Goal: Information Seeking & Learning: Learn about a topic

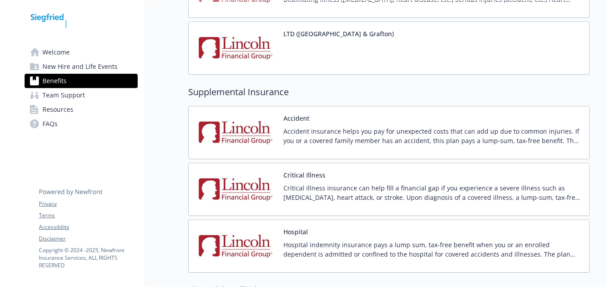
scroll to position [1028, 0]
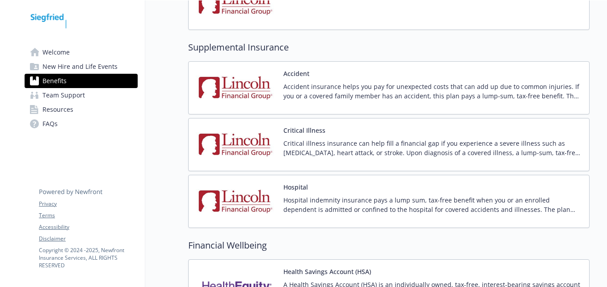
click at [245, 79] on img at bounding box center [236, 88] width 80 height 38
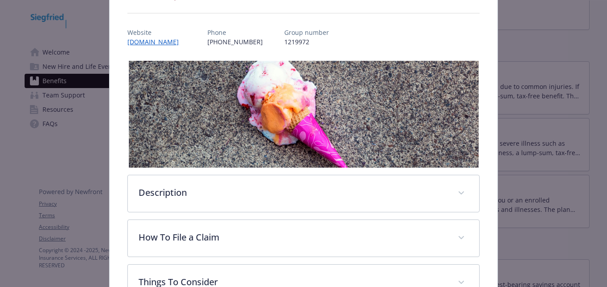
scroll to position [250, 0]
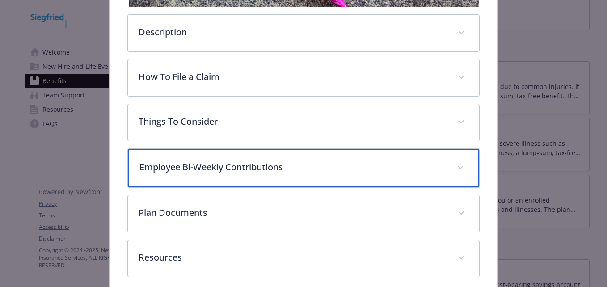
click at [230, 166] on p "Employee Bi-Weekly Contributions" at bounding box center [293, 167] width 306 height 13
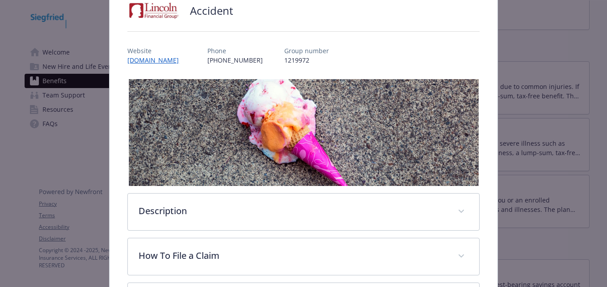
scroll to position [295, 0]
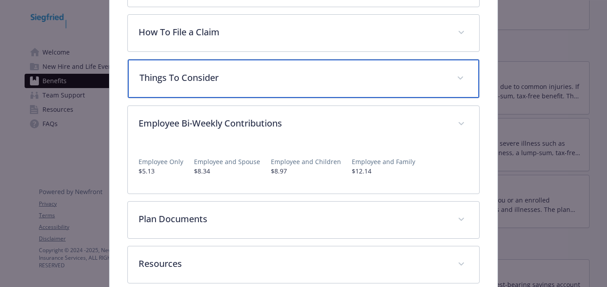
click at [205, 80] on p "Things To Consider" at bounding box center [293, 77] width 306 height 13
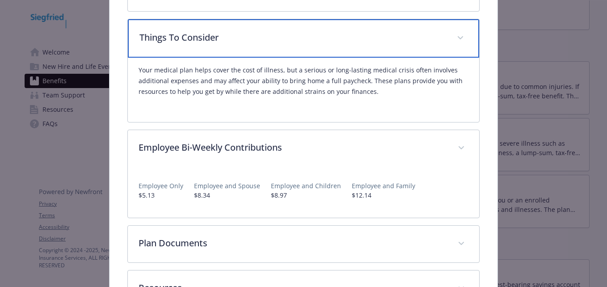
scroll to position [385, 0]
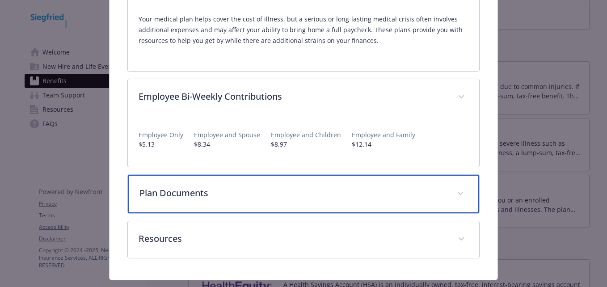
click at [241, 193] on p "Plan Documents" at bounding box center [293, 192] width 306 height 13
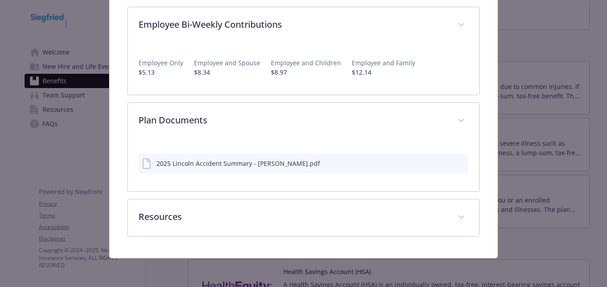
click at [250, 164] on div "2025 Lincoln Accident Summary - [PERSON_NAME].pdf" at bounding box center [238, 163] width 164 height 9
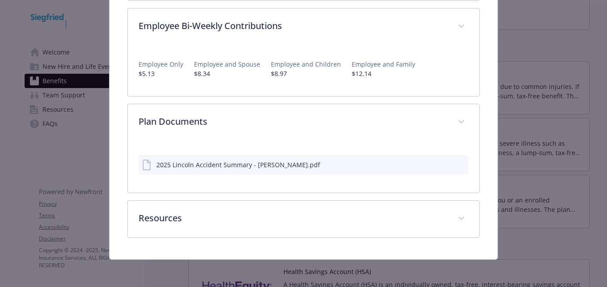
click at [269, 160] on div "2025 Lincoln Accident Summary - [PERSON_NAME].pdf" at bounding box center [238, 164] width 164 height 9
click at [441, 160] on button "download file" at bounding box center [445, 164] width 9 height 9
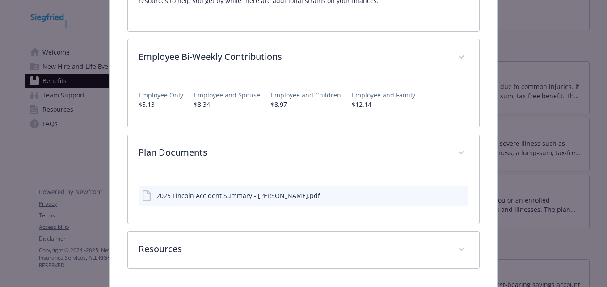
scroll to position [410, 0]
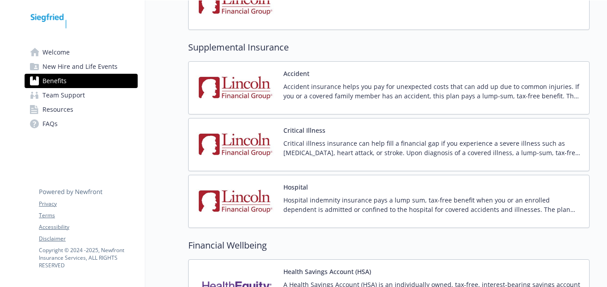
click at [248, 141] on img at bounding box center [236, 145] width 80 height 38
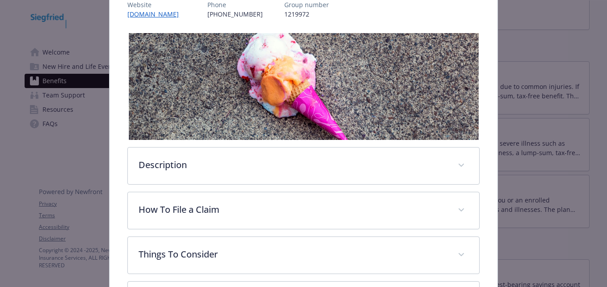
scroll to position [243, 0]
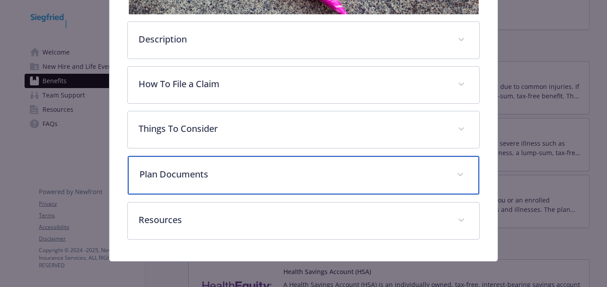
click at [233, 169] on p "Plan Documents" at bounding box center [293, 174] width 306 height 13
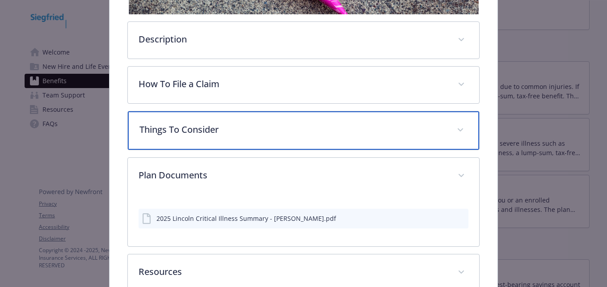
click at [241, 130] on p "Things To Consider" at bounding box center [293, 129] width 306 height 13
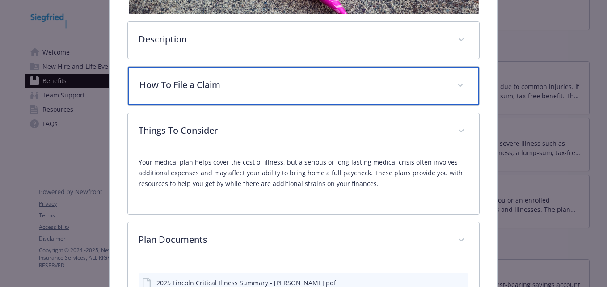
click at [268, 98] on div "How To File a Claim" at bounding box center [303, 86] width 351 height 38
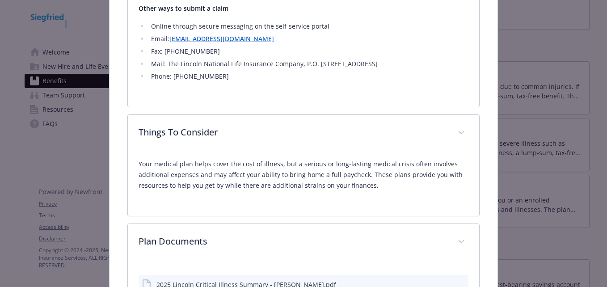
scroll to position [512, 0]
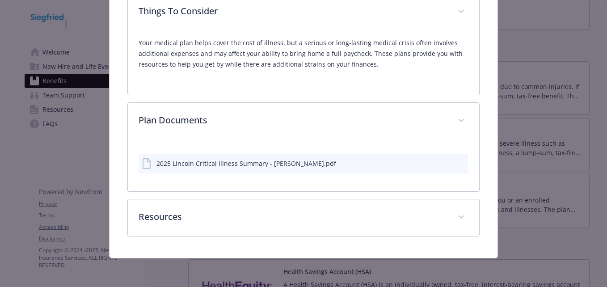
click at [275, 165] on div "2025 Lincoln Critical Illness Summary - [PERSON_NAME].pdf" at bounding box center [246, 163] width 180 height 9
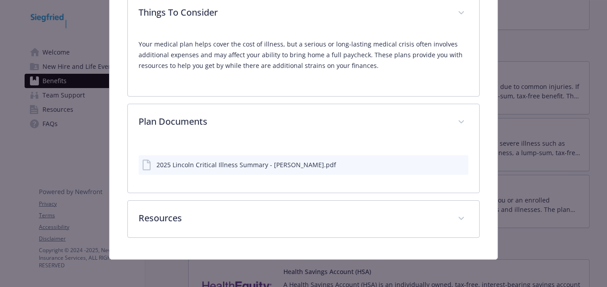
click at [442, 162] on icon "download file" at bounding box center [445, 164] width 7 height 7
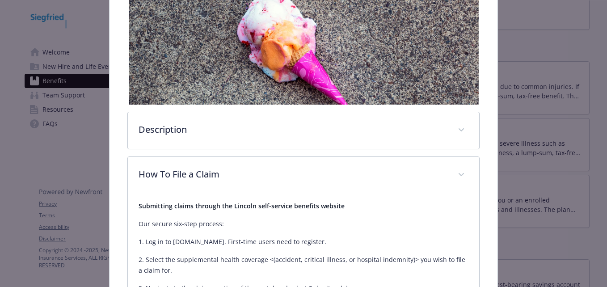
scroll to position [132, 0]
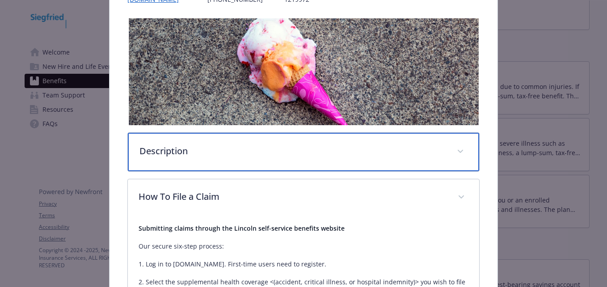
click at [194, 154] on p "Description" at bounding box center [293, 150] width 306 height 13
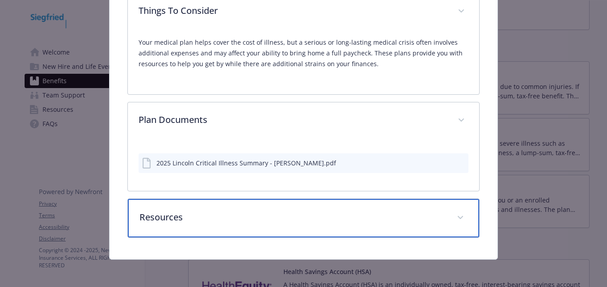
click at [202, 214] on p "Resources" at bounding box center [293, 217] width 306 height 13
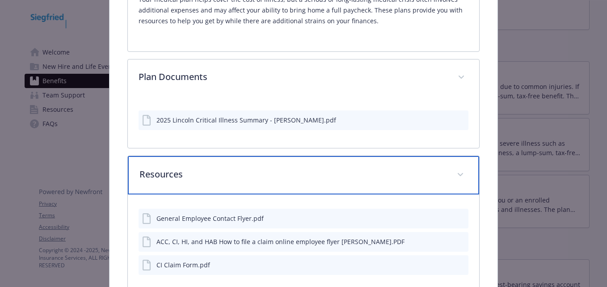
scroll to position [889, 0]
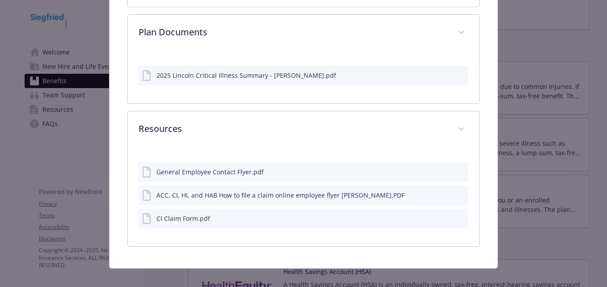
click at [442, 169] on icon "download file" at bounding box center [445, 171] width 7 height 7
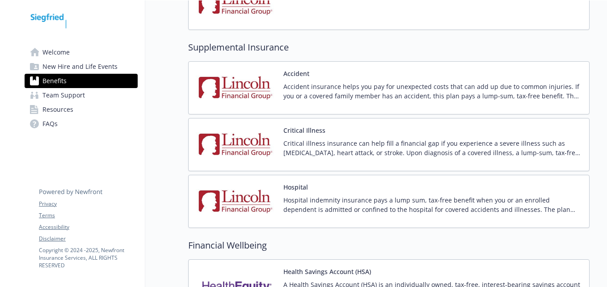
click at [253, 202] on img at bounding box center [236, 201] width 80 height 38
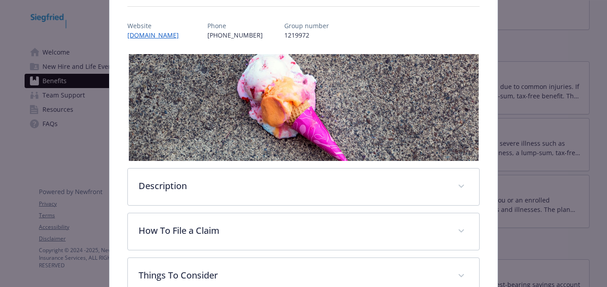
scroll to position [250, 0]
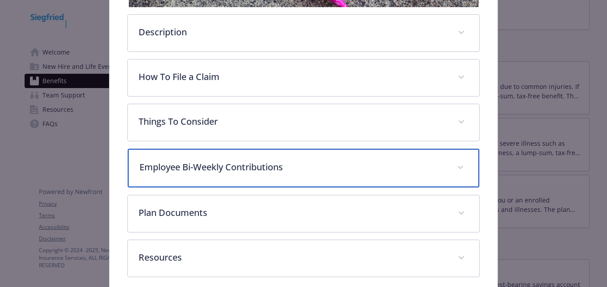
click at [244, 171] on p "Employee Bi-Weekly Contributions" at bounding box center [293, 167] width 306 height 13
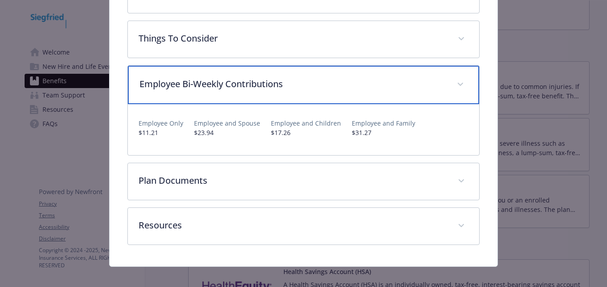
scroll to position [341, 0]
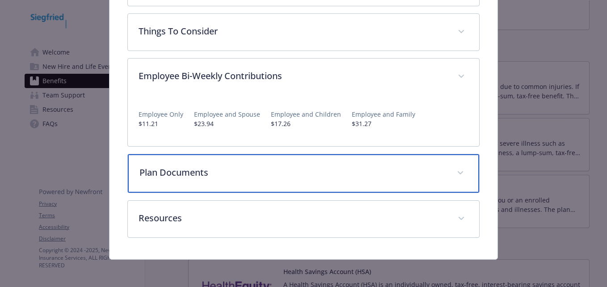
click at [246, 175] on p "Plan Documents" at bounding box center [293, 172] width 306 height 13
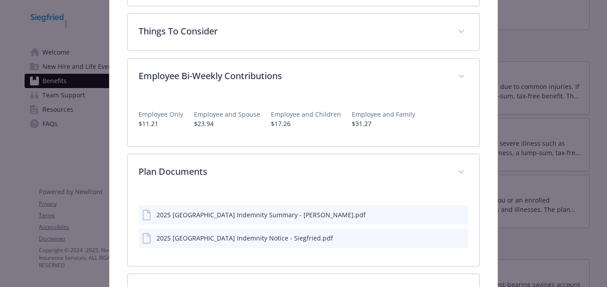
click at [442, 216] on icon "download file" at bounding box center [445, 214] width 7 height 7
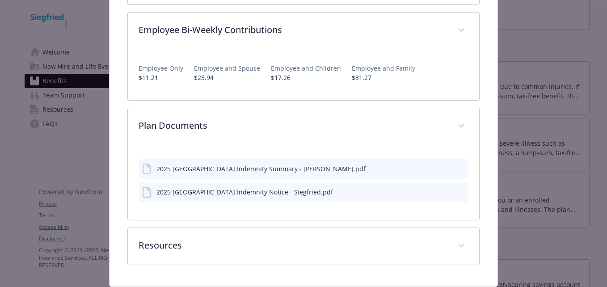
scroll to position [414, 0]
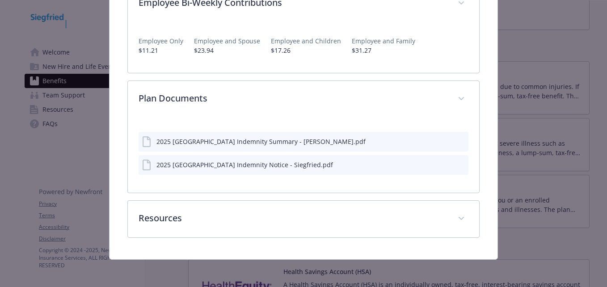
click at [545, 245] on div "Supplemental Insurance - Hospital - Hospital [GEOGRAPHIC_DATA] Website [DOMAIN_…" at bounding box center [303, 143] width 607 height 287
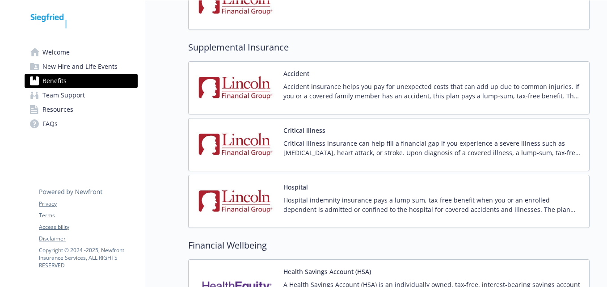
click at [320, 195] on div "Hospital Hospital indemnity insurance pays a lump sum, tax-free benefit when yo…" at bounding box center [432, 201] width 299 height 38
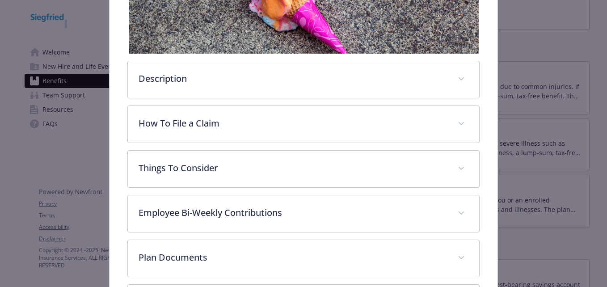
scroll to position [206, 0]
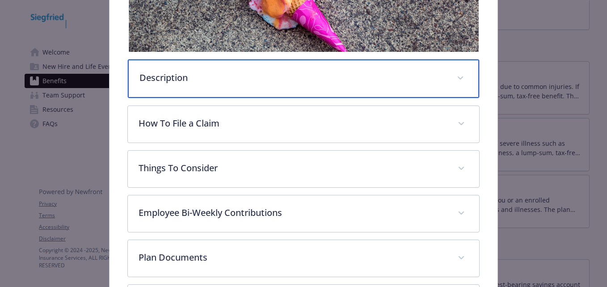
click at [228, 72] on p "Description" at bounding box center [293, 77] width 306 height 13
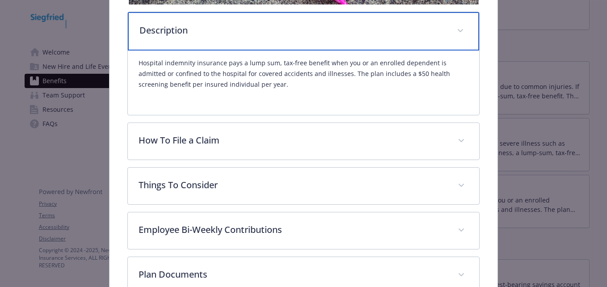
scroll to position [295, 0]
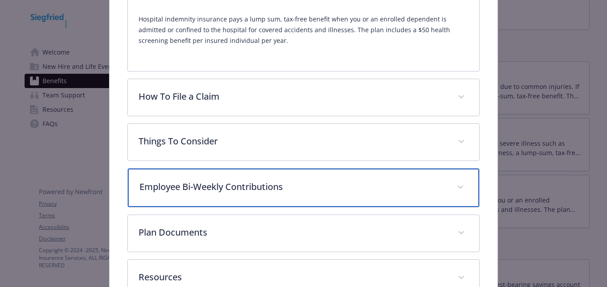
click at [213, 186] on p "Employee Bi-Weekly Contributions" at bounding box center [293, 186] width 306 height 13
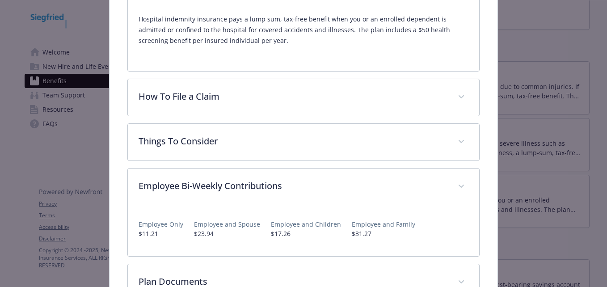
drag, startPoint x: 553, startPoint y: 64, endPoint x: 547, endPoint y: 63, distance: 5.9
click at [553, 63] on div "Supplemental Insurance - Hospital - Hospital [GEOGRAPHIC_DATA] Website [DOMAIN_…" at bounding box center [303, 143] width 607 height 287
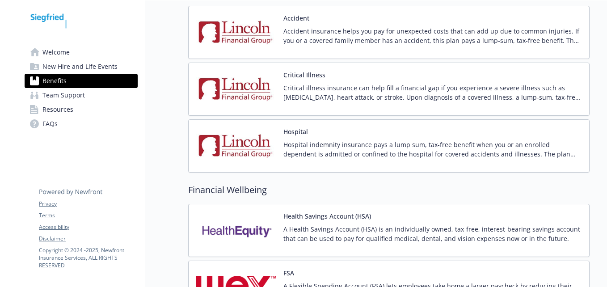
scroll to position [1163, 0]
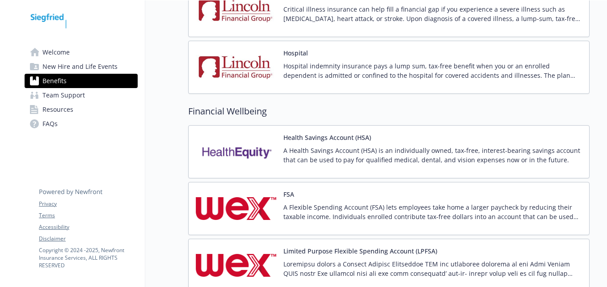
click at [362, 150] on p "A Health Savings Account (HSA) is an individually owned, tax-free, interest-bea…" at bounding box center [432, 155] width 299 height 19
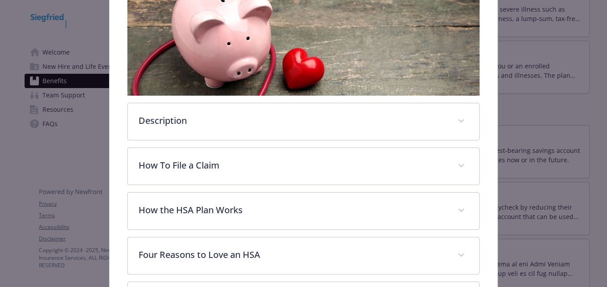
scroll to position [250, 0]
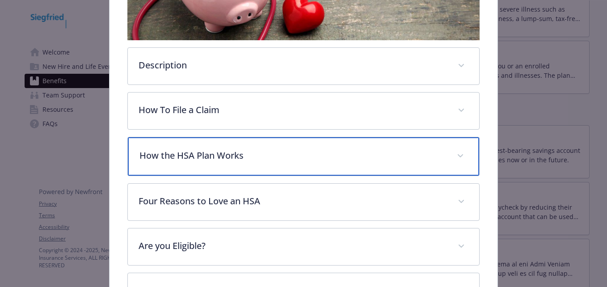
click at [228, 155] on p "How the HSA Plan Works" at bounding box center [293, 155] width 306 height 13
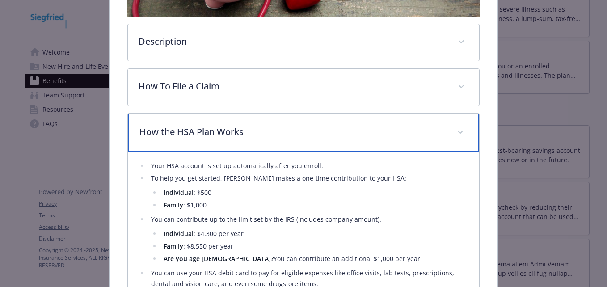
scroll to position [295, 0]
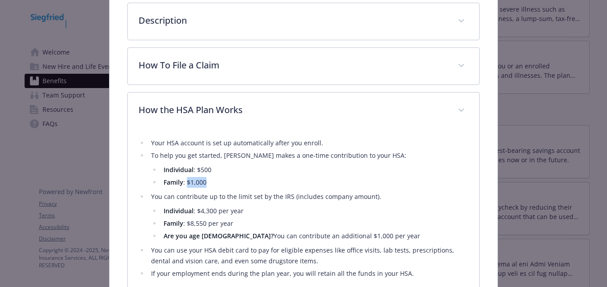
drag, startPoint x: 210, startPoint y: 183, endPoint x: 187, endPoint y: 183, distance: 22.8
click at [187, 183] on li "Family : $1,000" at bounding box center [314, 182] width 307 height 11
drag, startPoint x: 187, startPoint y: 183, endPoint x: 242, endPoint y: 200, distance: 57.7
click at [242, 200] on li "You can contribute up to the limit set by the IRS (includes company amount). In…" at bounding box center [308, 216] width 320 height 50
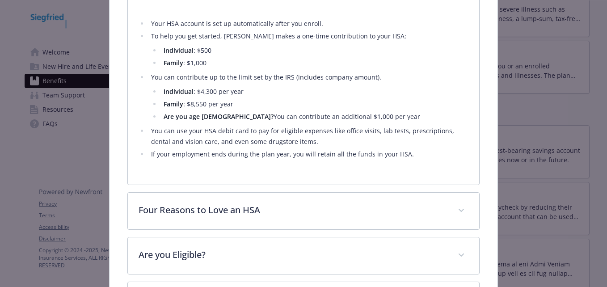
scroll to position [272, 0]
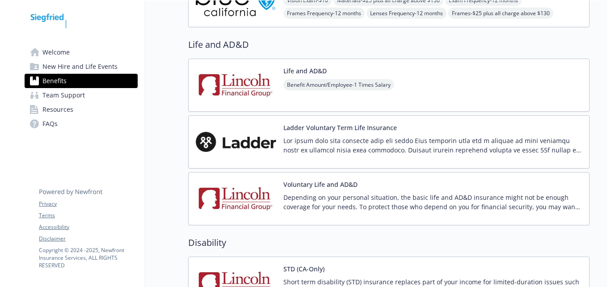
scroll to position [581, 0]
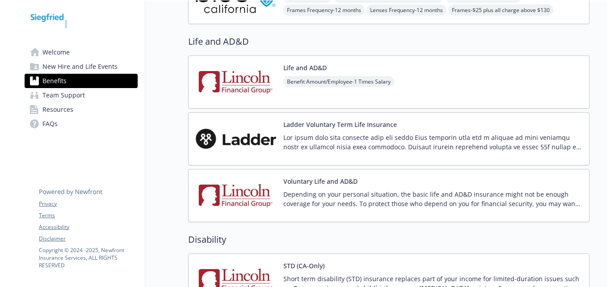
click at [346, 90] on div "Benefit Amount/Employee - 1 Times Salary" at bounding box center [338, 88] width 111 height 25
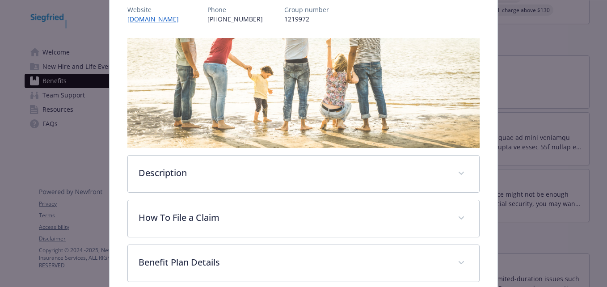
scroll to position [161, 0]
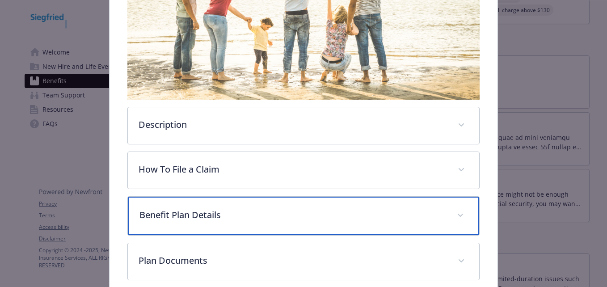
click at [293, 216] on p "Benefit Plan Details" at bounding box center [293, 214] width 306 height 13
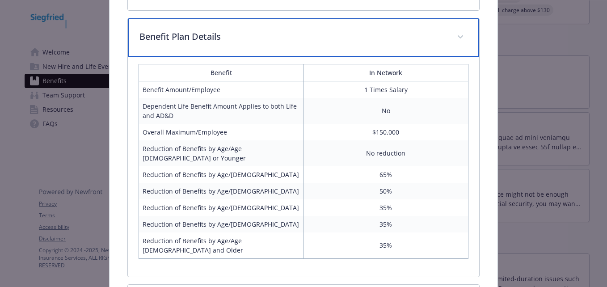
scroll to position [340, 0]
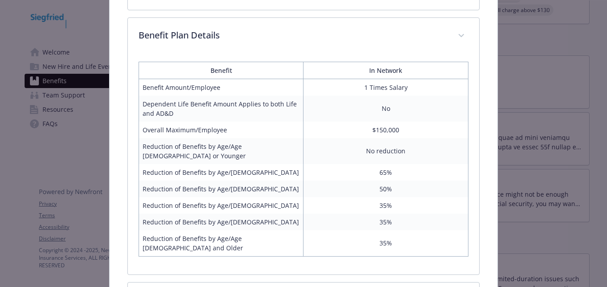
click at [526, 246] on div "Life and AD&D - Life and AD&D - Life and AD&D Life and AD&D Website [DOMAIN_NAM…" at bounding box center [304, 38] width 486 height 698
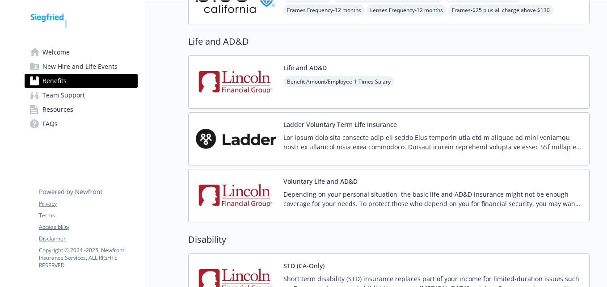
click at [340, 132] on div "Ladder Voluntary Term Life Insurance" at bounding box center [432, 139] width 299 height 38
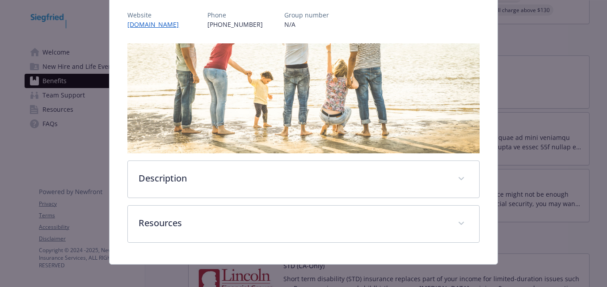
scroll to position [120, 0]
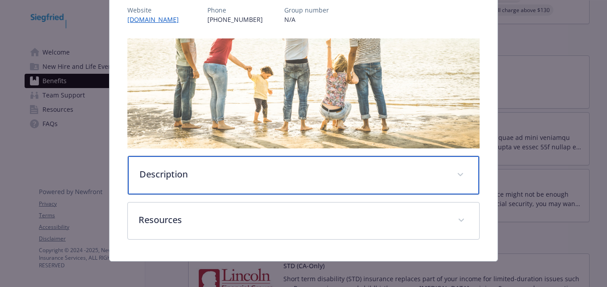
click at [259, 174] on p "Description" at bounding box center [293, 174] width 306 height 13
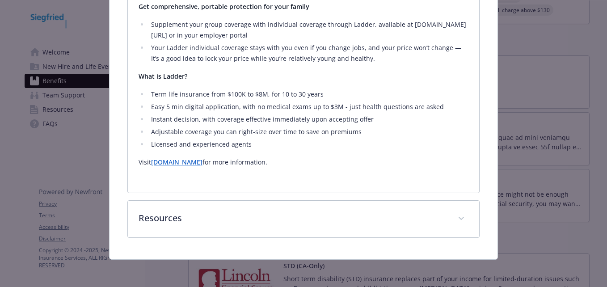
scroll to position [380, 0]
